Goal: Task Accomplishment & Management: Use online tool/utility

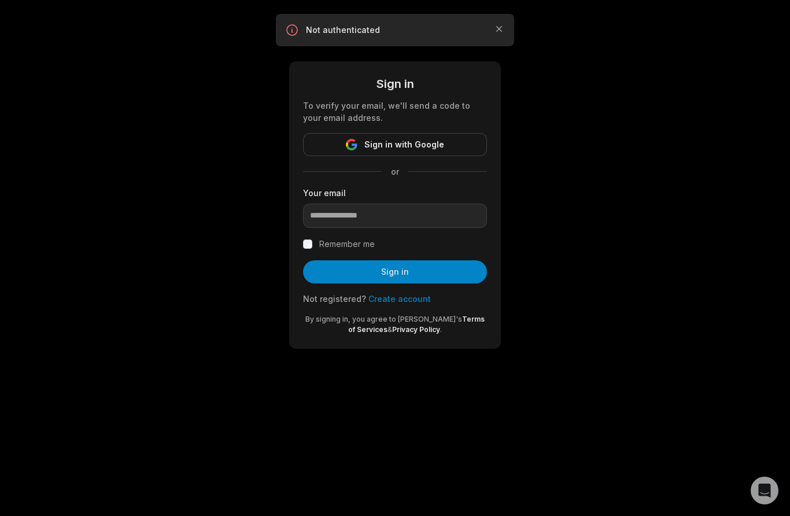
click at [427, 146] on span "Sign in with Google" at bounding box center [404, 145] width 80 height 14
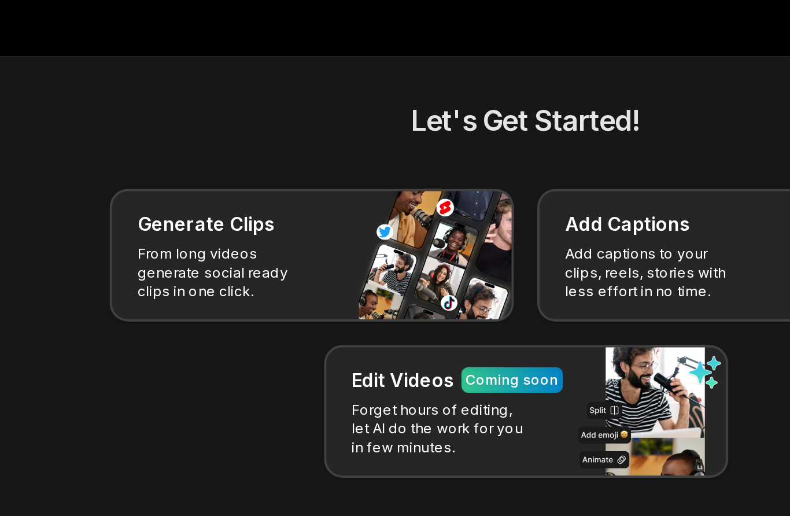
click at [357, 68] on h2 "Let's Get Started!" at bounding box center [459, 60] width 624 height 21
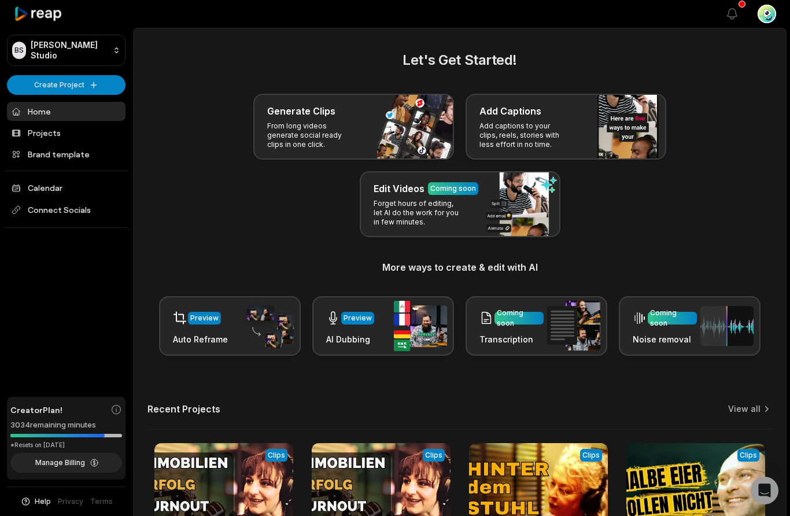
click at [744, 14] on button "View notifications" at bounding box center [731, 13] width 25 height 25
click at [734, 12] on icon "button" at bounding box center [732, 14] width 14 height 14
click at [738, 18] on icon "button" at bounding box center [732, 14] width 14 height 14
click at [733, 12] on icon "button" at bounding box center [732, 14] width 14 height 14
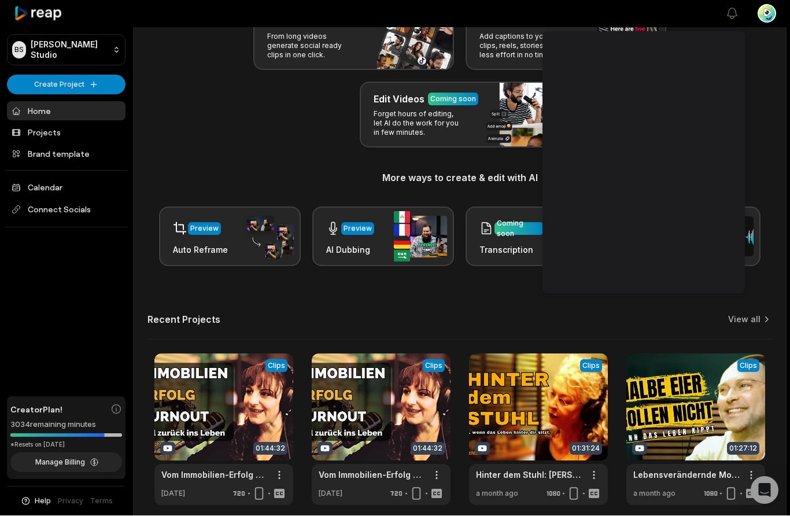
scroll to position [88, 0]
click at [556, 409] on link at bounding box center [538, 429] width 139 height 151
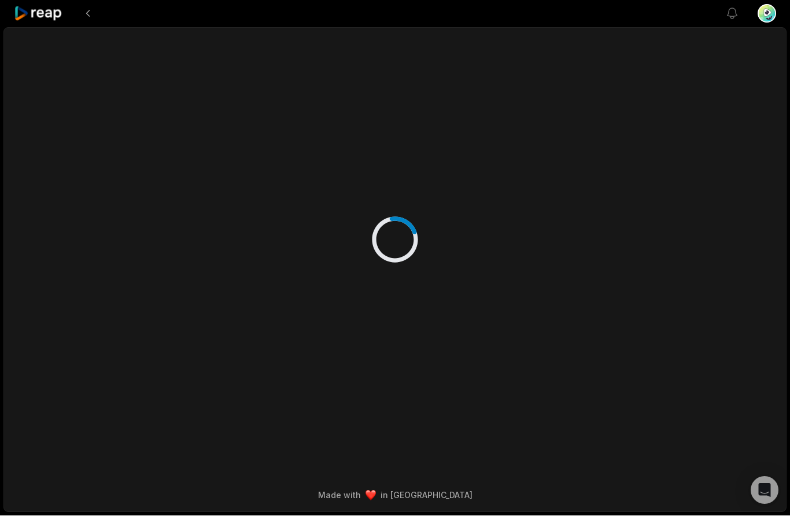
click at [554, 368] on div at bounding box center [395, 228] width 560 height 400
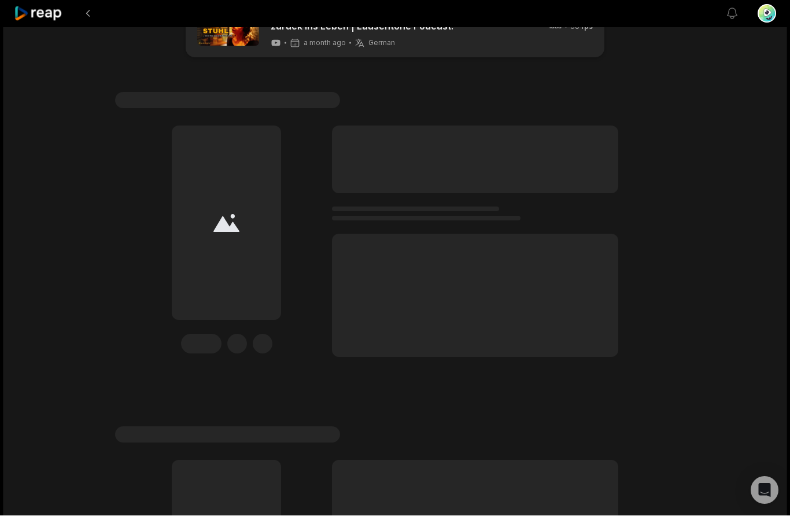
scroll to position [51, 0]
